Goal: Task Accomplishment & Management: Manage account settings

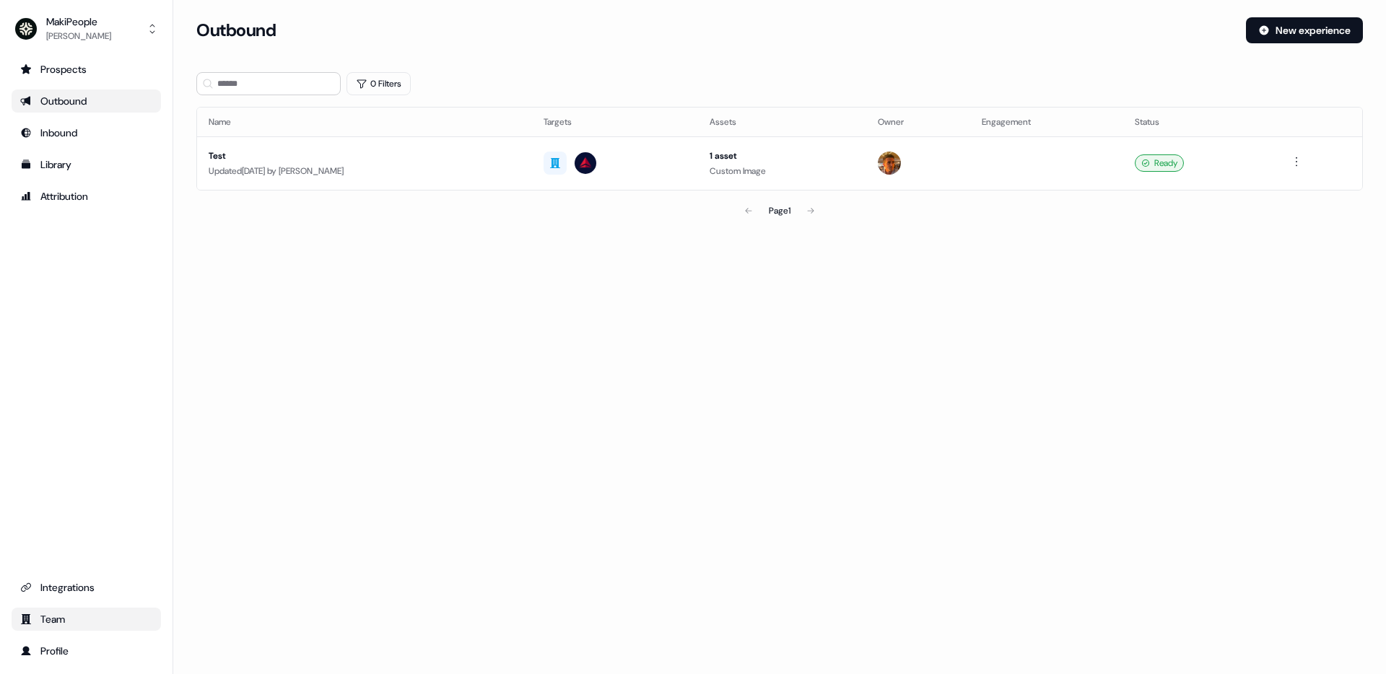
click at [69, 611] on link "Team" at bounding box center [86, 619] width 149 height 23
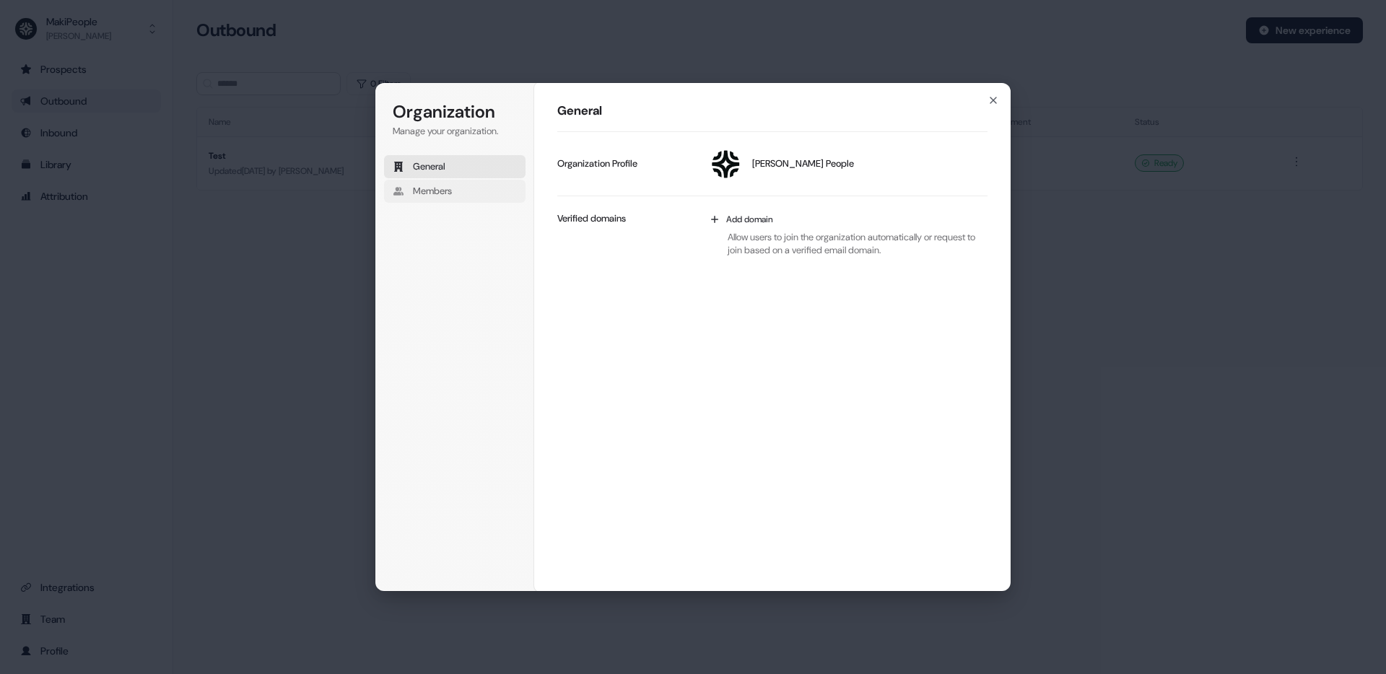
click at [453, 198] on button "Members" at bounding box center [454, 191] width 141 height 23
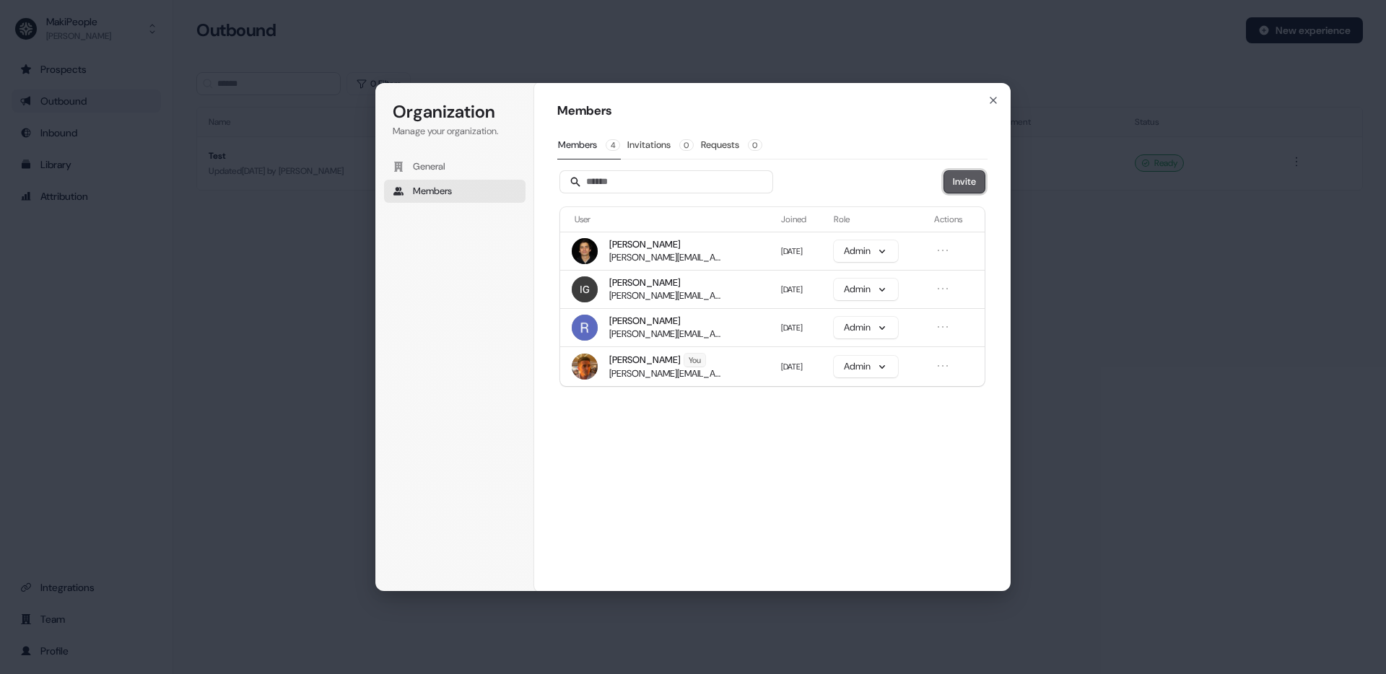
click at [945, 180] on button "Invite" at bounding box center [964, 182] width 40 height 22
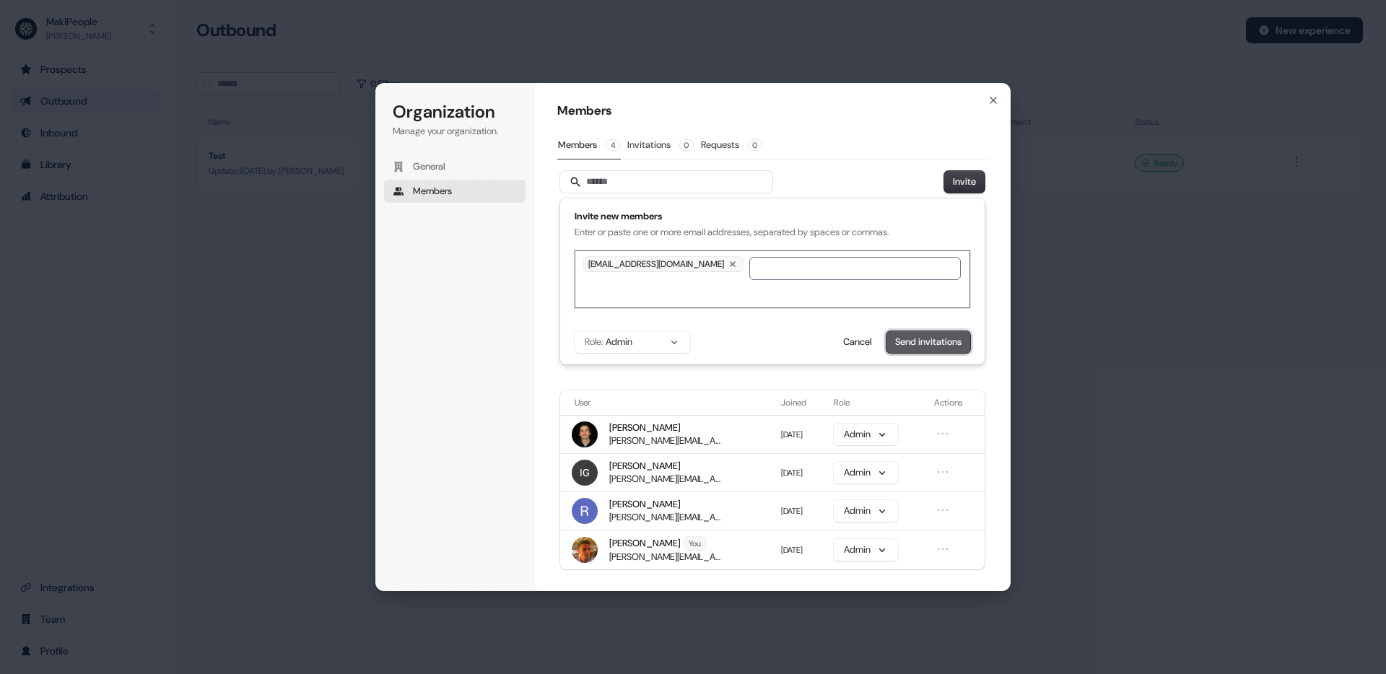
click at [922, 341] on button "Send invitations" at bounding box center [928, 342] width 84 height 22
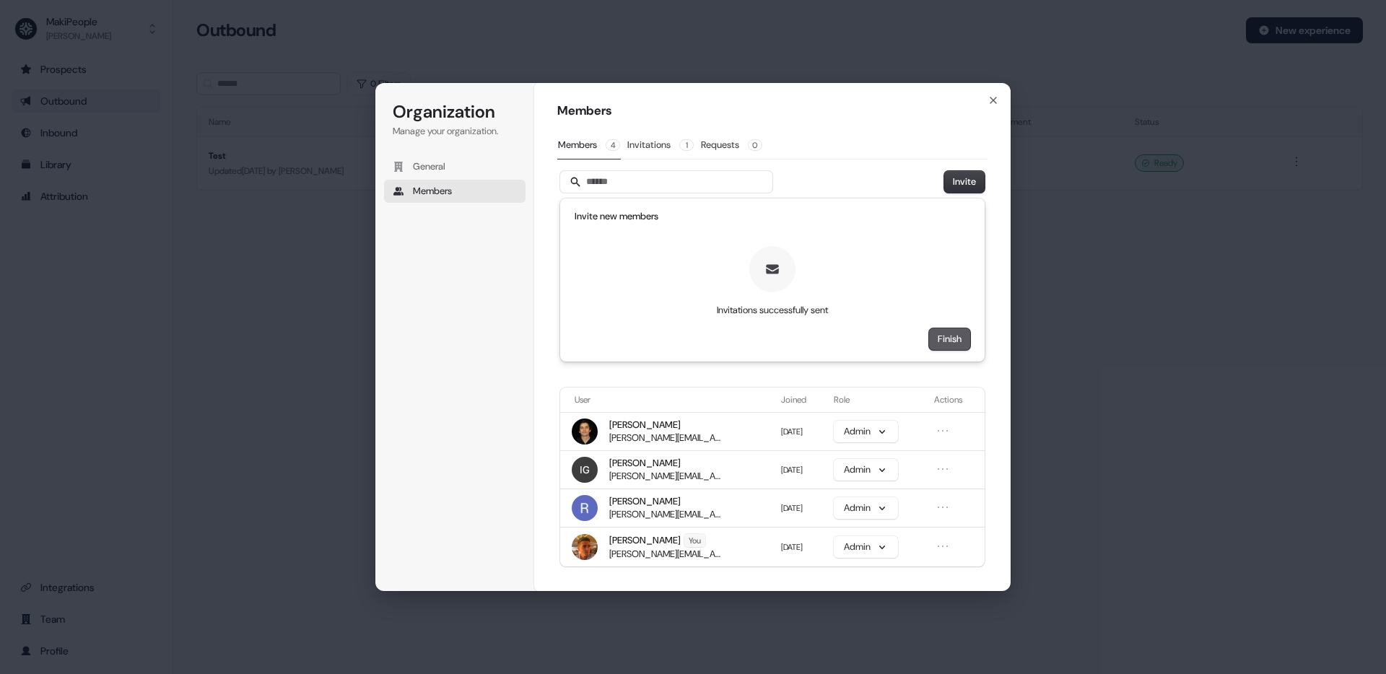
click at [960, 346] on button "Finish" at bounding box center [949, 339] width 41 height 22
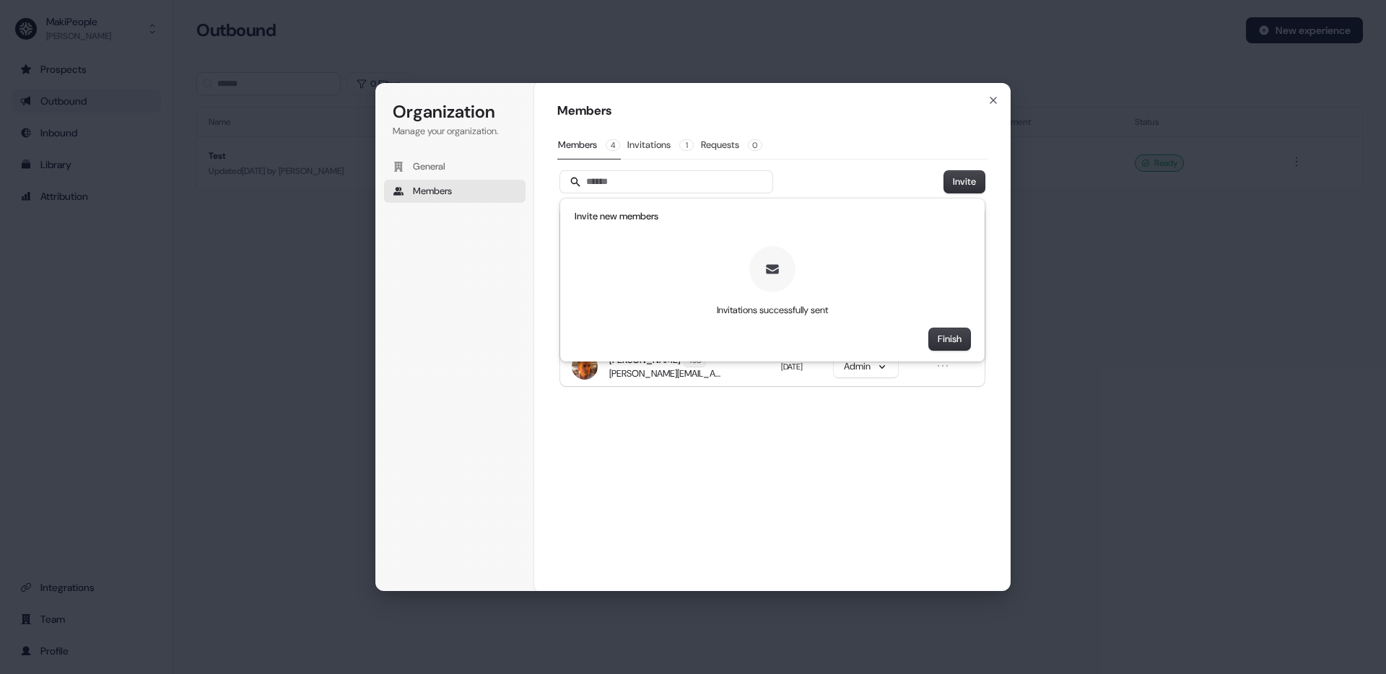
click at [1101, 303] on div "Organization Manage your organization. General Members Organization Members Mem…" at bounding box center [693, 337] width 1386 height 674
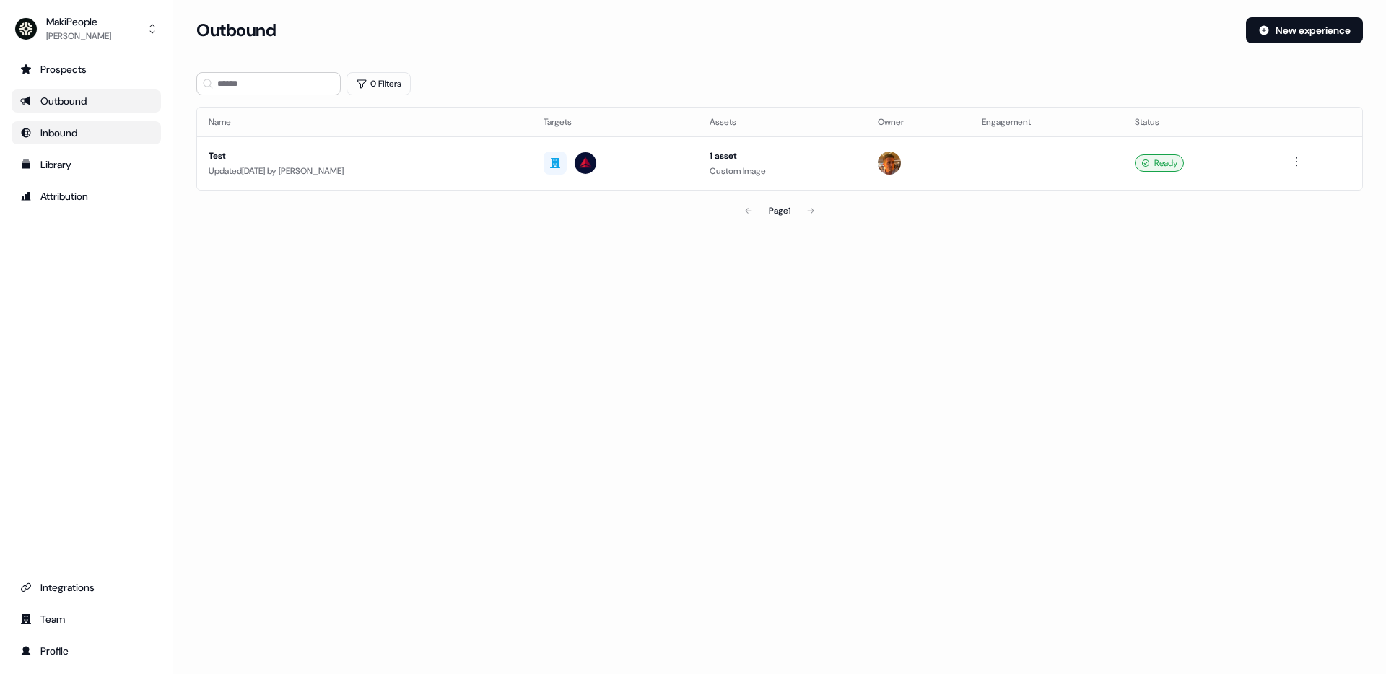
click at [111, 136] on div "Inbound" at bounding box center [86, 133] width 132 height 14
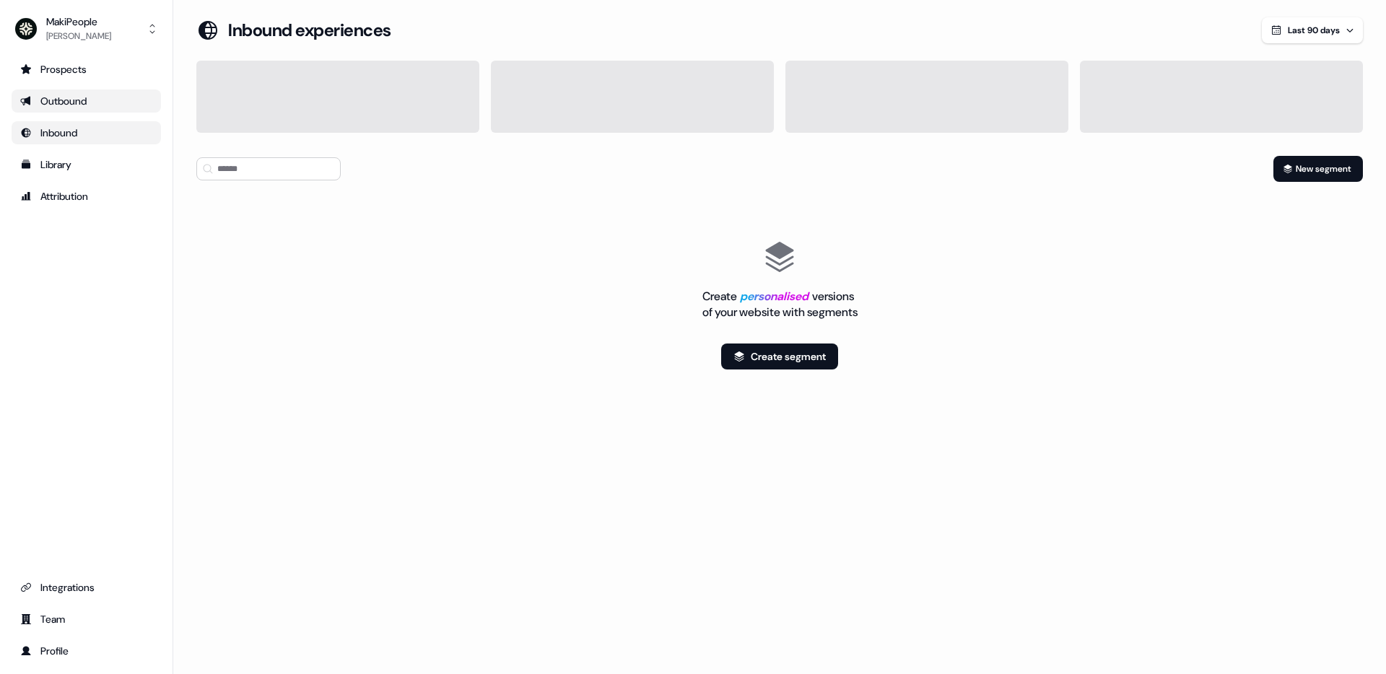
click at [94, 109] on link "Outbound" at bounding box center [86, 100] width 149 height 23
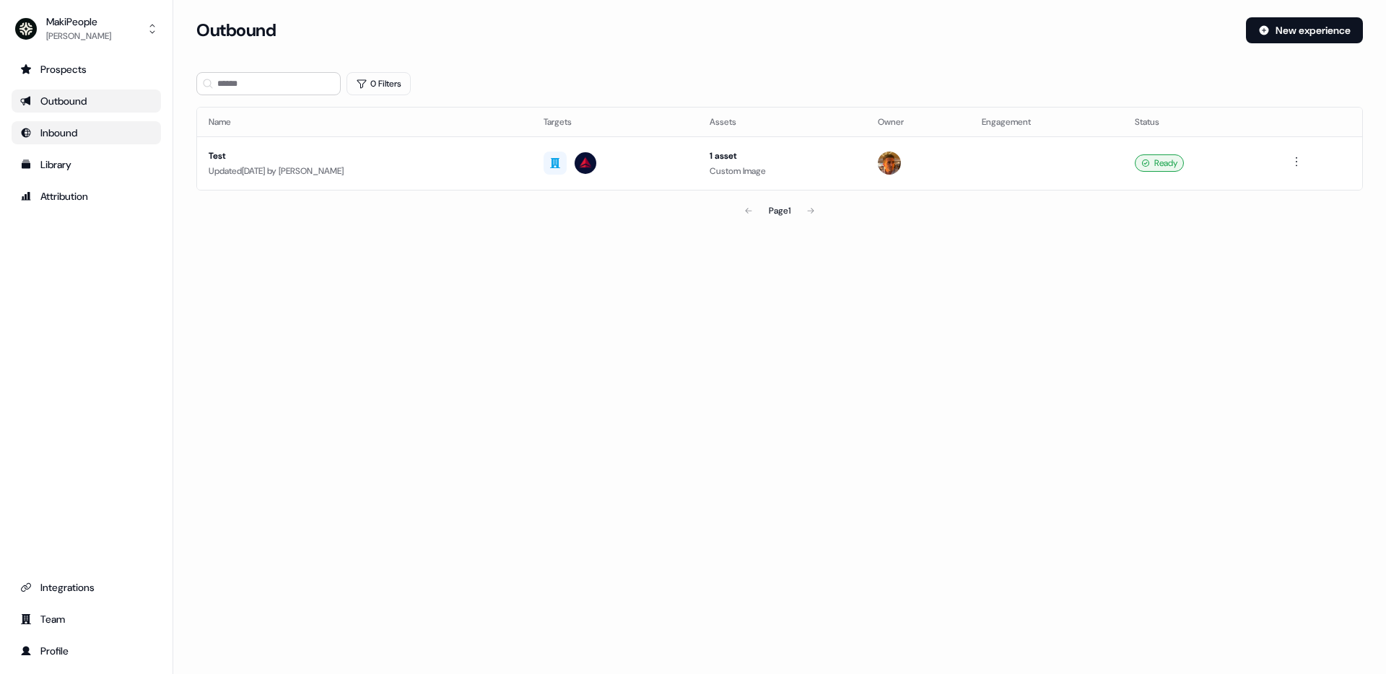
click at [67, 136] on div "Inbound" at bounding box center [86, 133] width 132 height 14
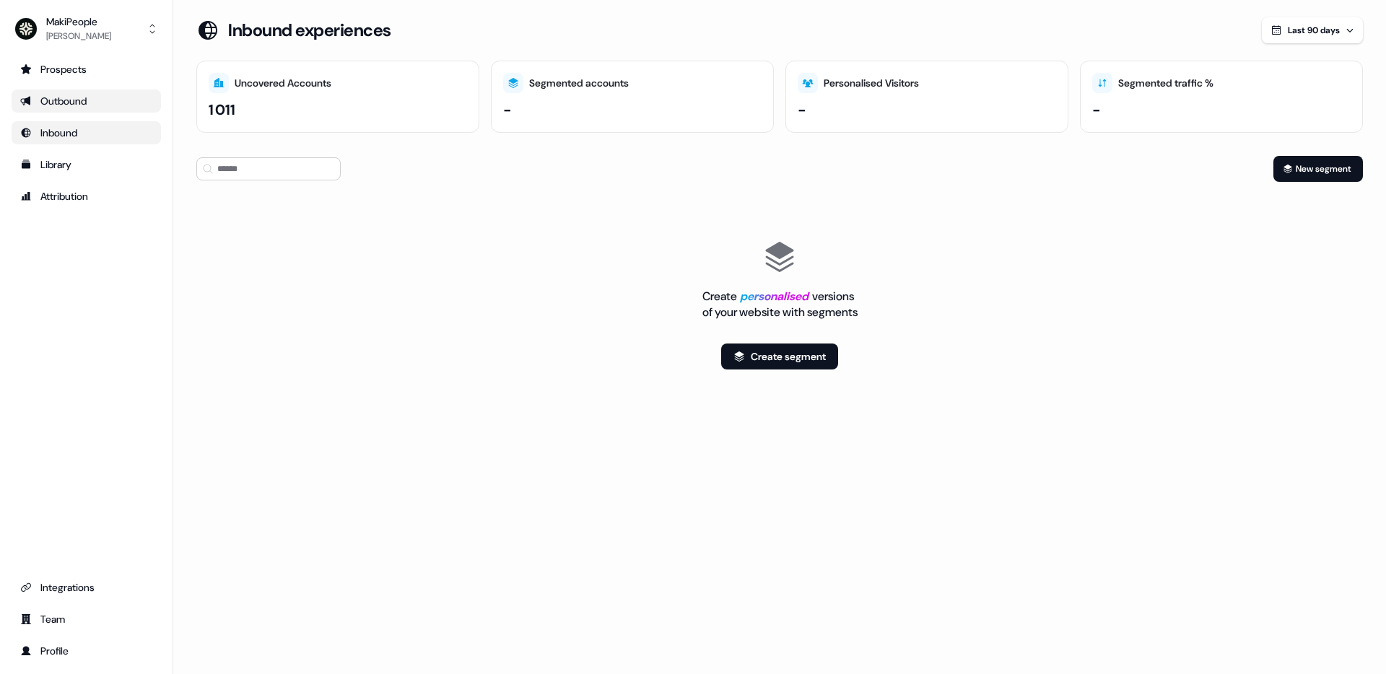
click at [79, 108] on div "Outbound" at bounding box center [86, 101] width 132 height 14
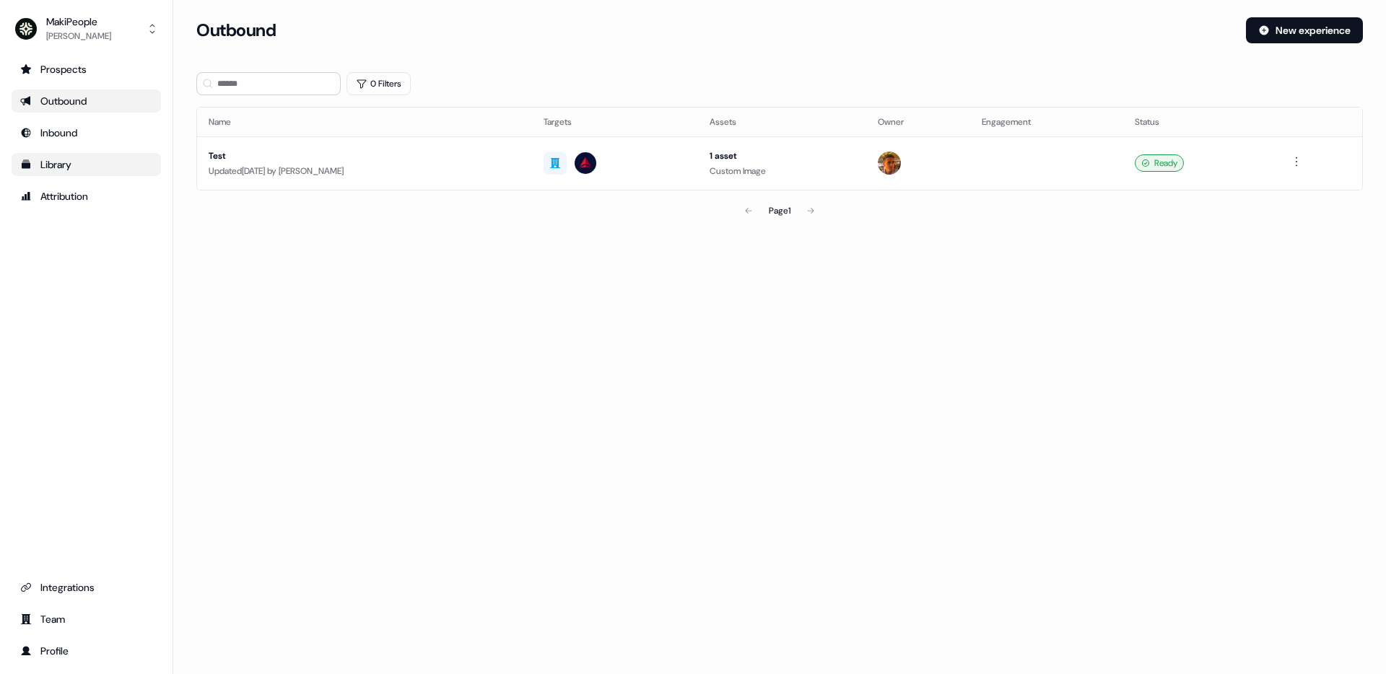
click at [76, 159] on div "Library" at bounding box center [86, 164] width 132 height 14
